Goal: Information Seeking & Learning: Check status

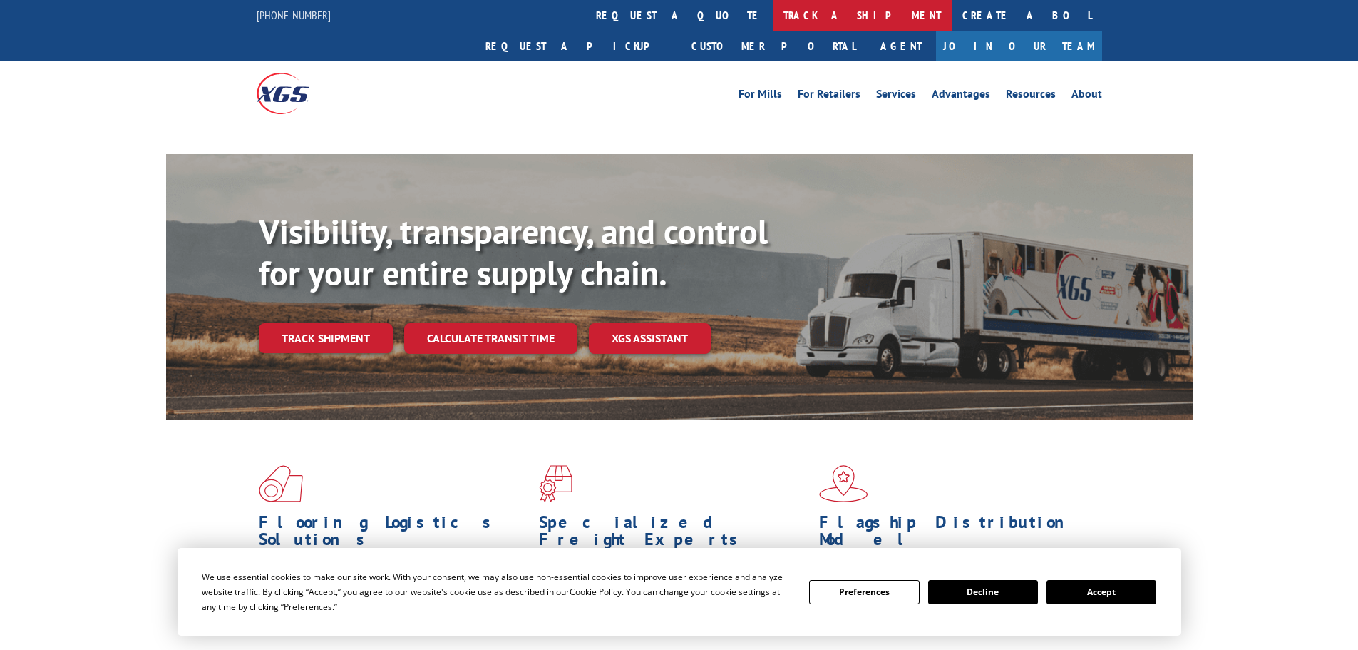
click at [773, 19] on link "track a shipment" at bounding box center [862, 15] width 179 height 31
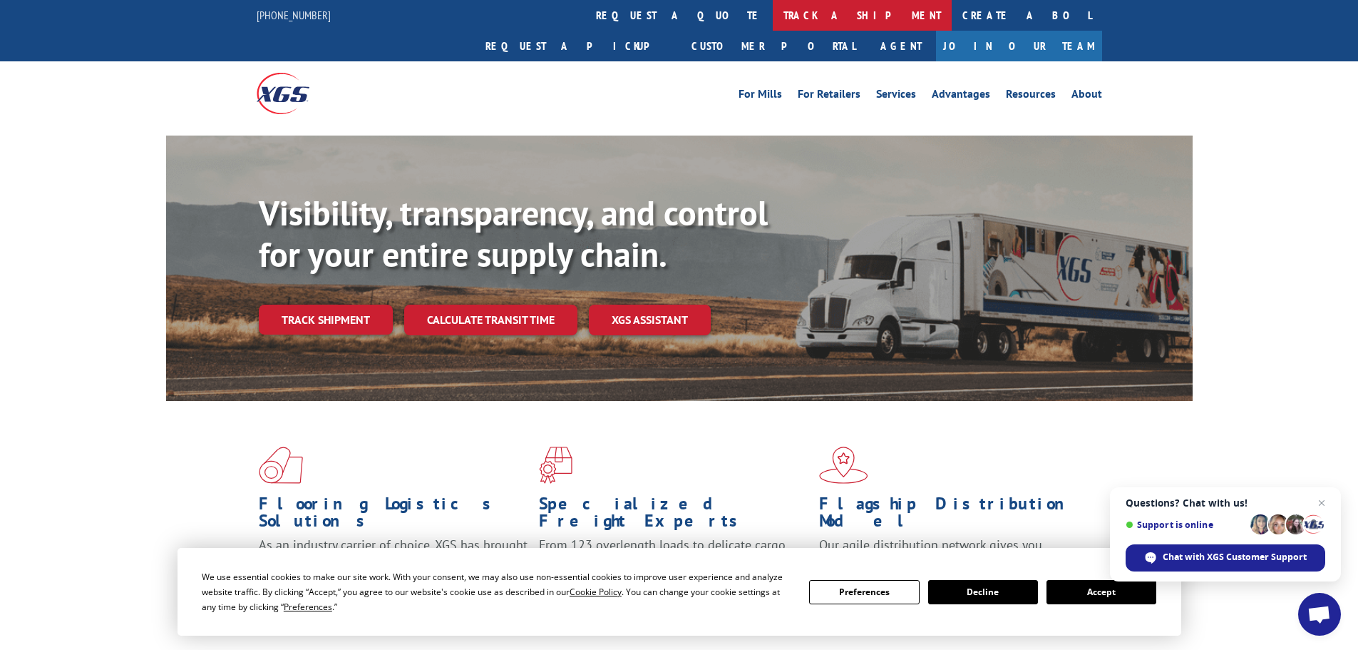
click at [773, 18] on link "track a shipment" at bounding box center [862, 15] width 179 height 31
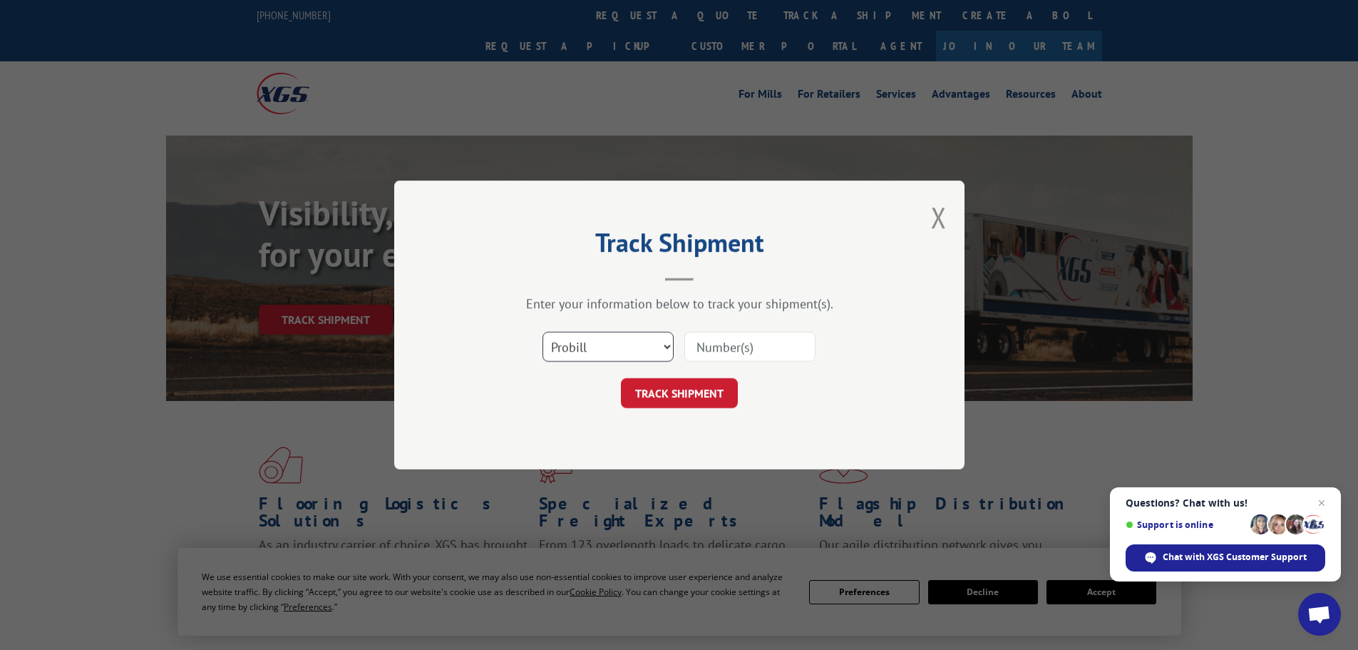
click at [591, 339] on select "Select category... Probill BOL PO" at bounding box center [608, 347] width 131 height 30
select select "bol"
click at [543, 332] on select "Select category... Probill BOL PO" at bounding box center [608, 347] width 131 height 30
click at [739, 349] on input at bounding box center [750, 347] width 131 height 30
paste input "5254212"
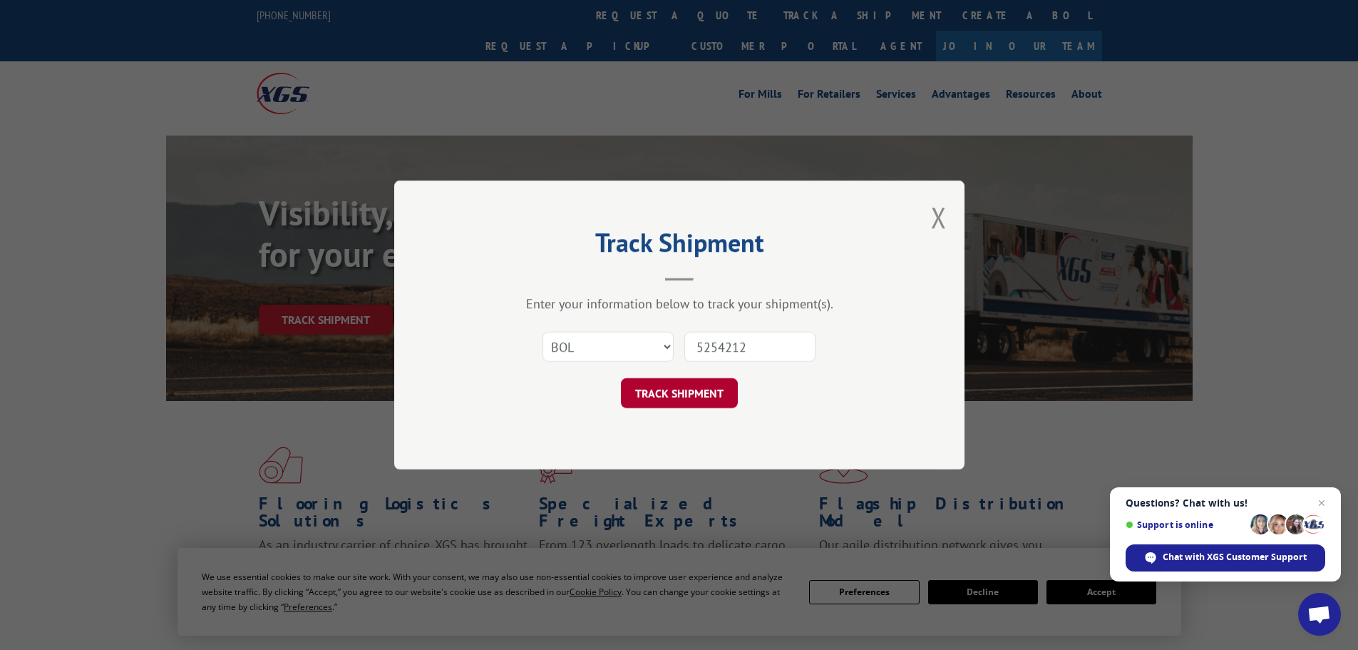
type input "5254212"
click at [686, 396] on button "TRACK SHIPMENT" at bounding box center [679, 393] width 117 height 30
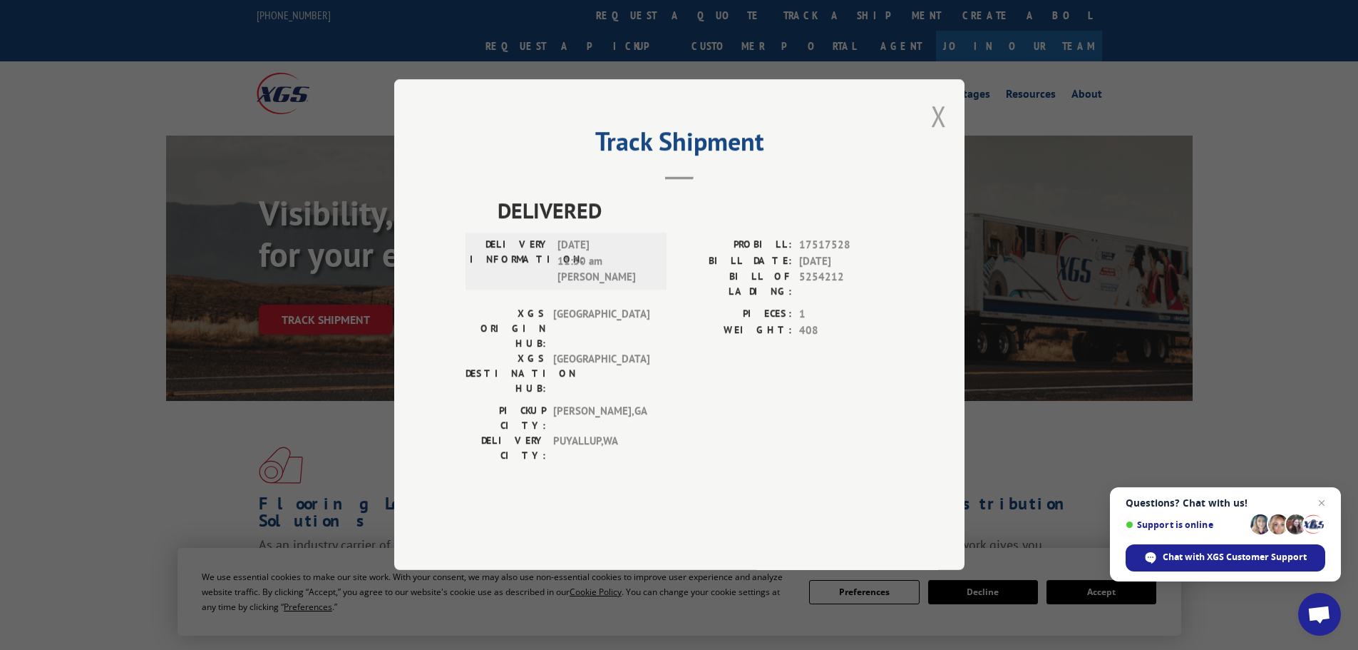
click at [939, 135] on button "Close modal" at bounding box center [939, 116] width 16 height 38
